Goal: Task Accomplishment & Management: Manage account settings

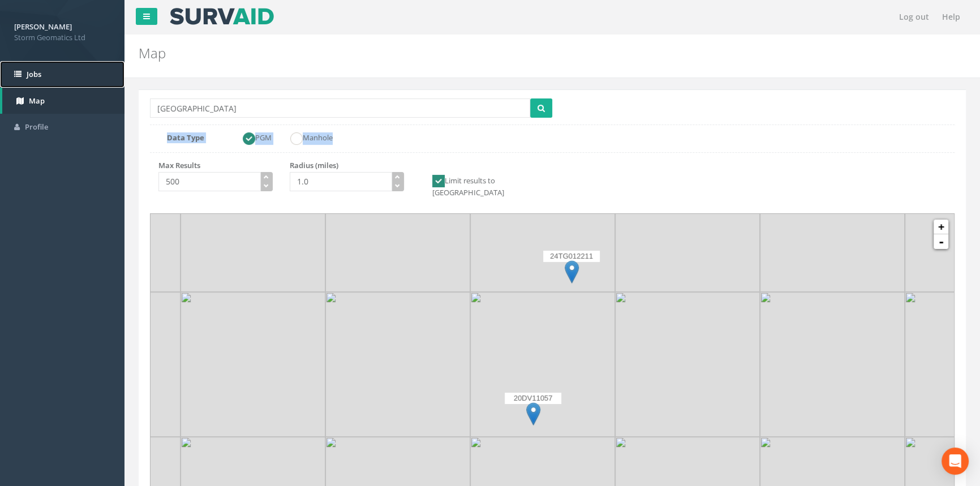
click at [75, 70] on link "Jobs" at bounding box center [62, 74] width 124 height 27
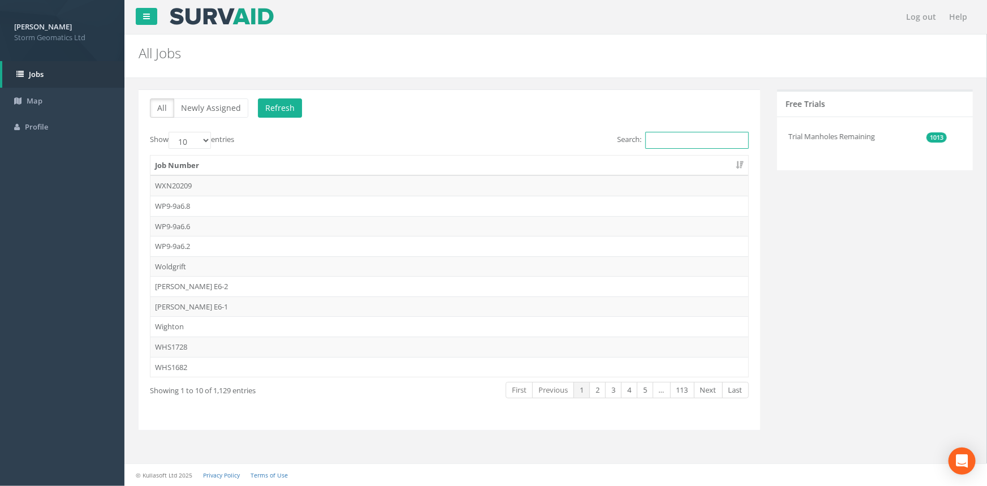
click at [685, 138] on input "Search:" at bounding box center [698, 140] width 104 height 17
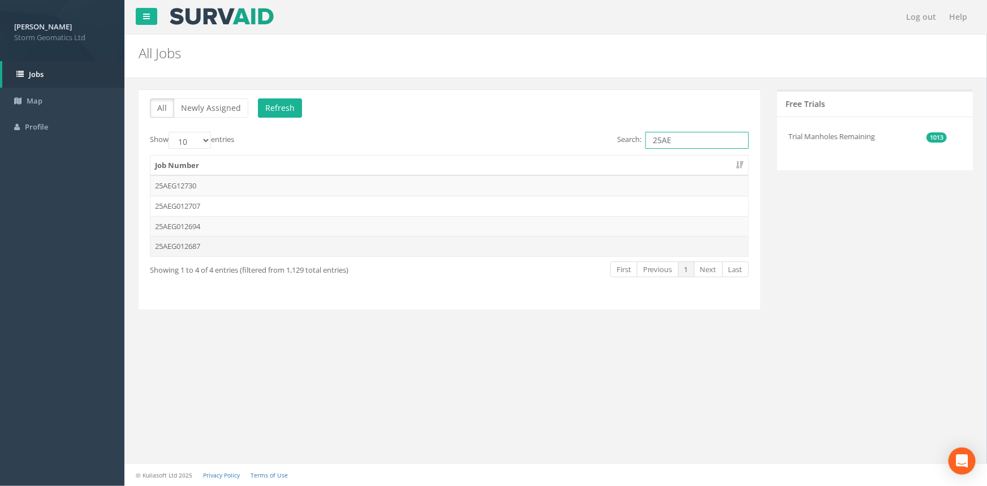
type input "25AE"
click at [290, 241] on td "25AEG012687" at bounding box center [450, 246] width 598 height 20
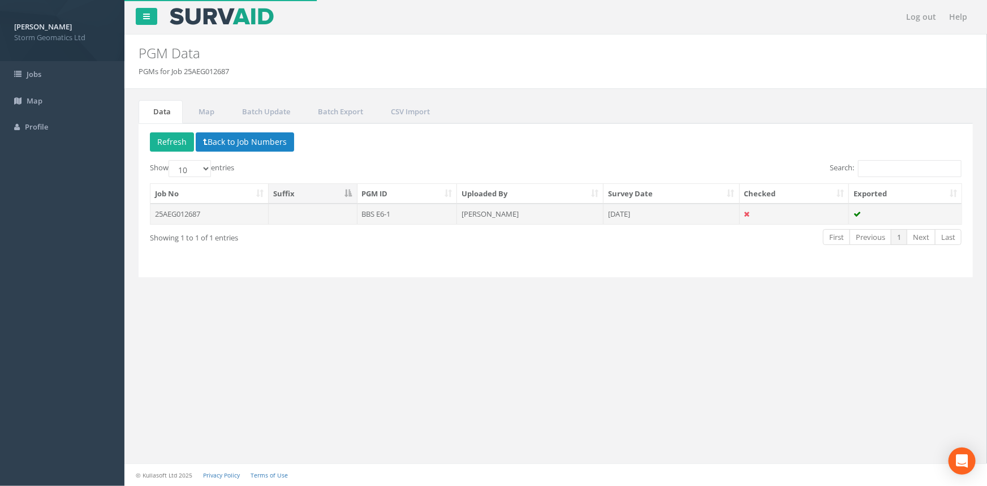
click at [558, 219] on td "[PERSON_NAME]" at bounding box center [530, 214] width 147 height 20
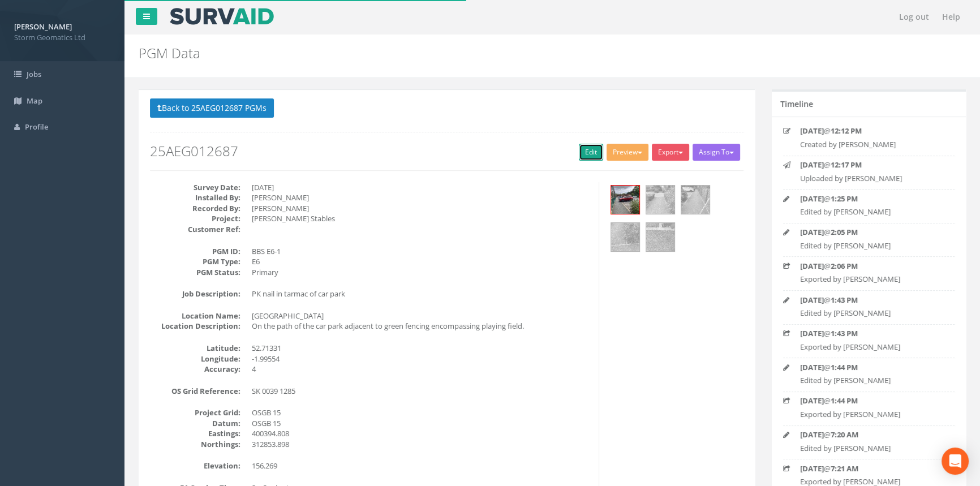
click at [587, 151] on link "Edit" at bounding box center [591, 152] width 24 height 17
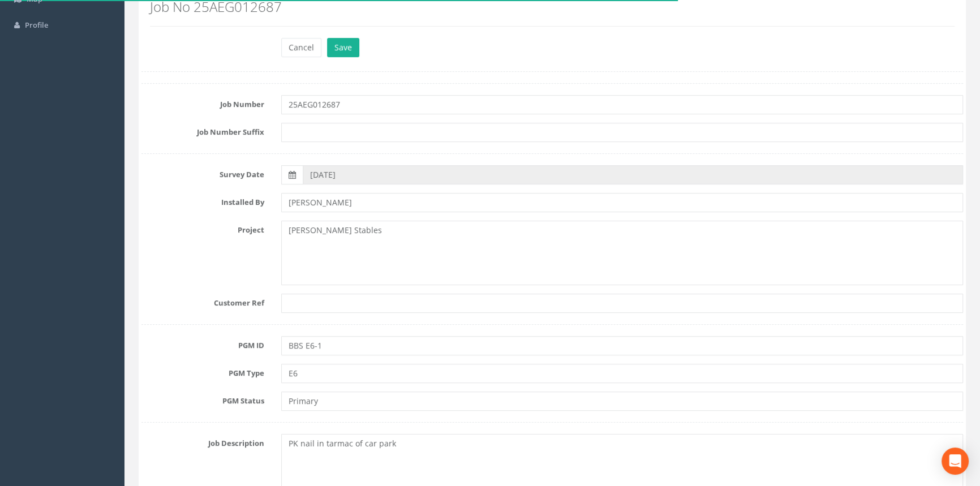
scroll to position [102, 0]
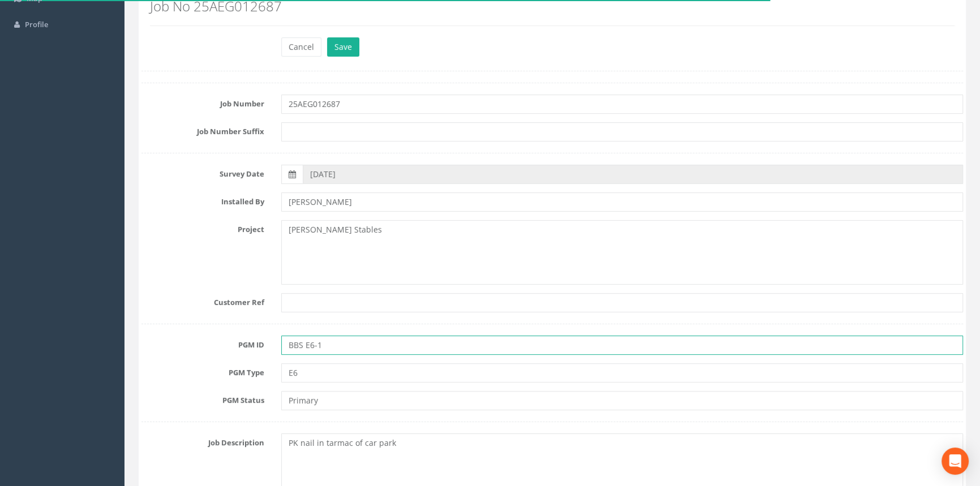
drag, startPoint x: 321, startPoint y: 343, endPoint x: 306, endPoint y: 345, distance: 15.4
click at [306, 345] on input "BBS E6-1" at bounding box center [622, 345] width 682 height 19
type input "BBS STN"
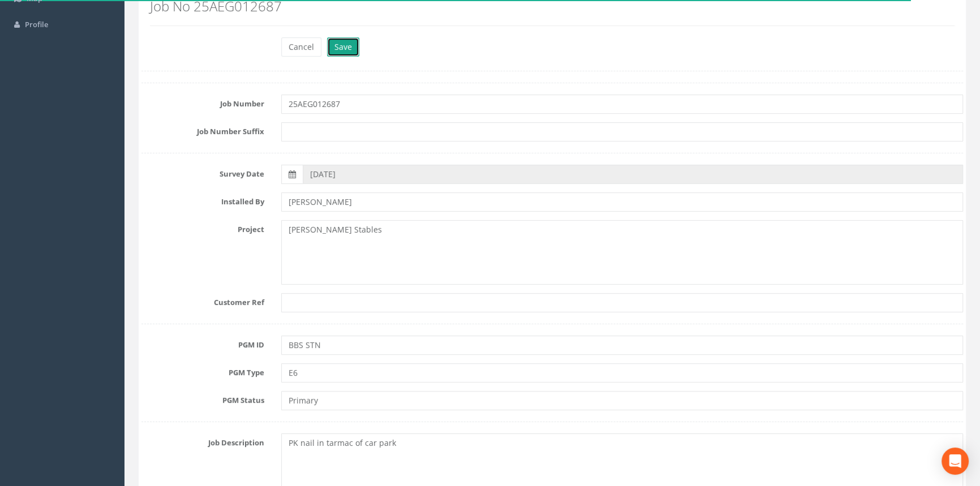
click at [341, 44] on button "Save" at bounding box center [343, 46] width 32 height 19
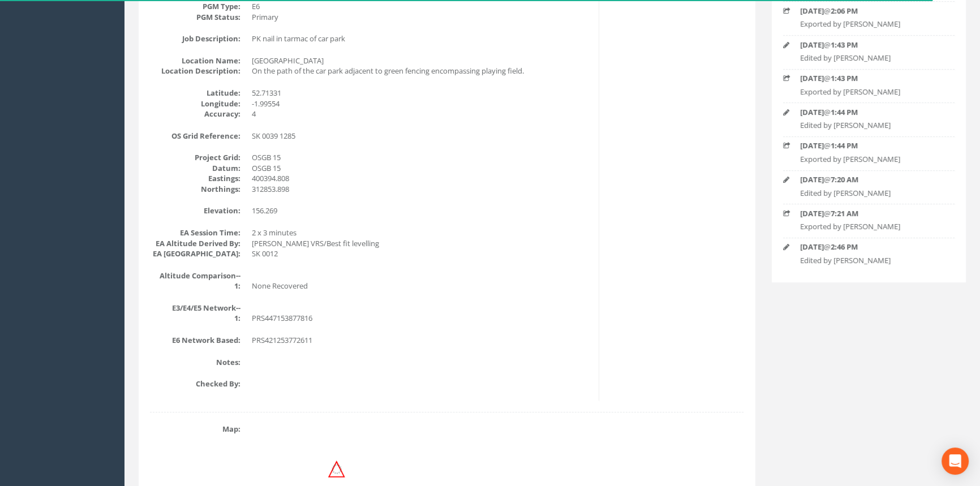
scroll to position [0, 0]
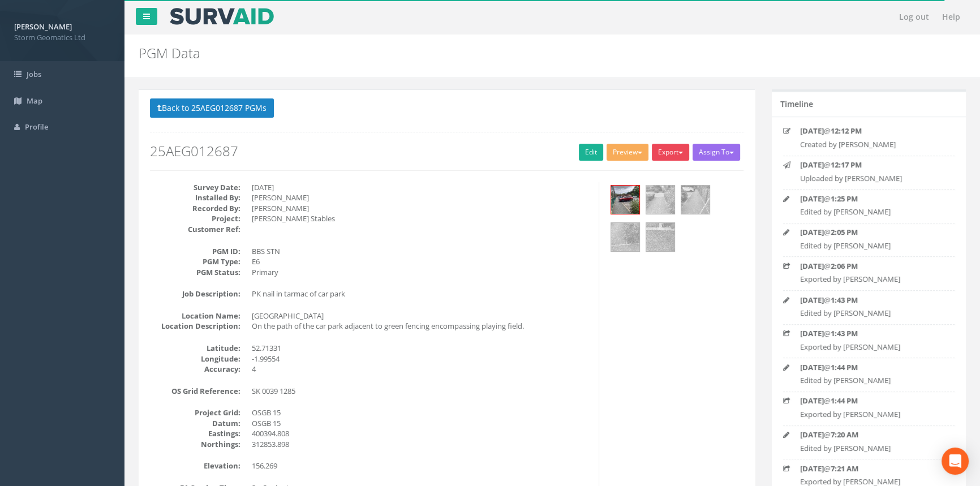
click at [666, 158] on button "Export" at bounding box center [670, 152] width 37 height 17
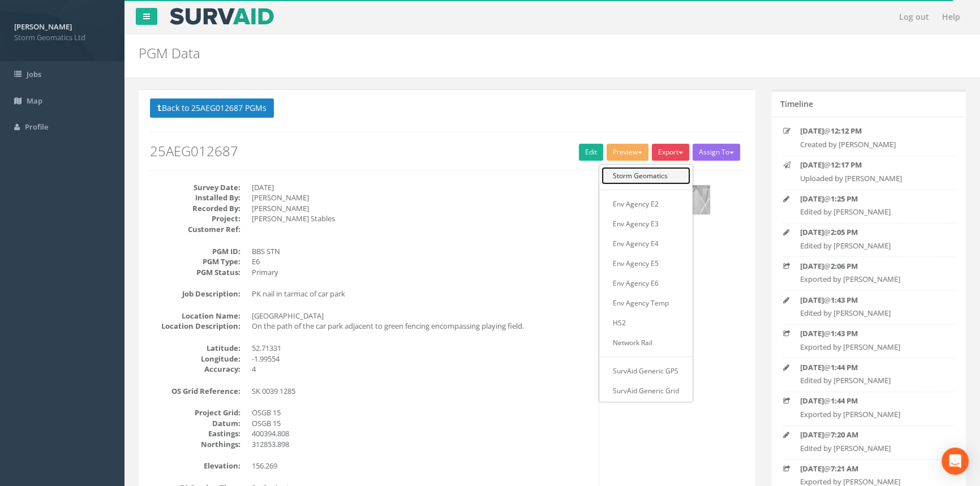
click at [655, 174] on link "Storm Geomatics" at bounding box center [645, 176] width 89 height 18
